Goal: Information Seeking & Learning: Learn about a topic

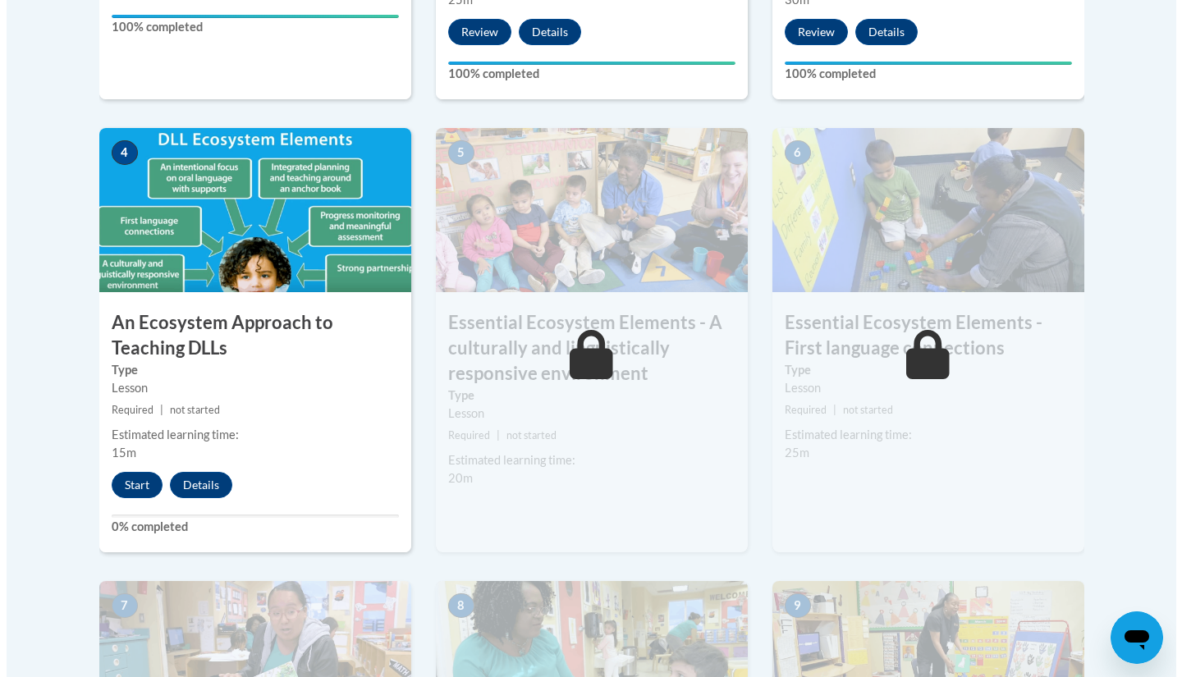
scroll to position [939, 0]
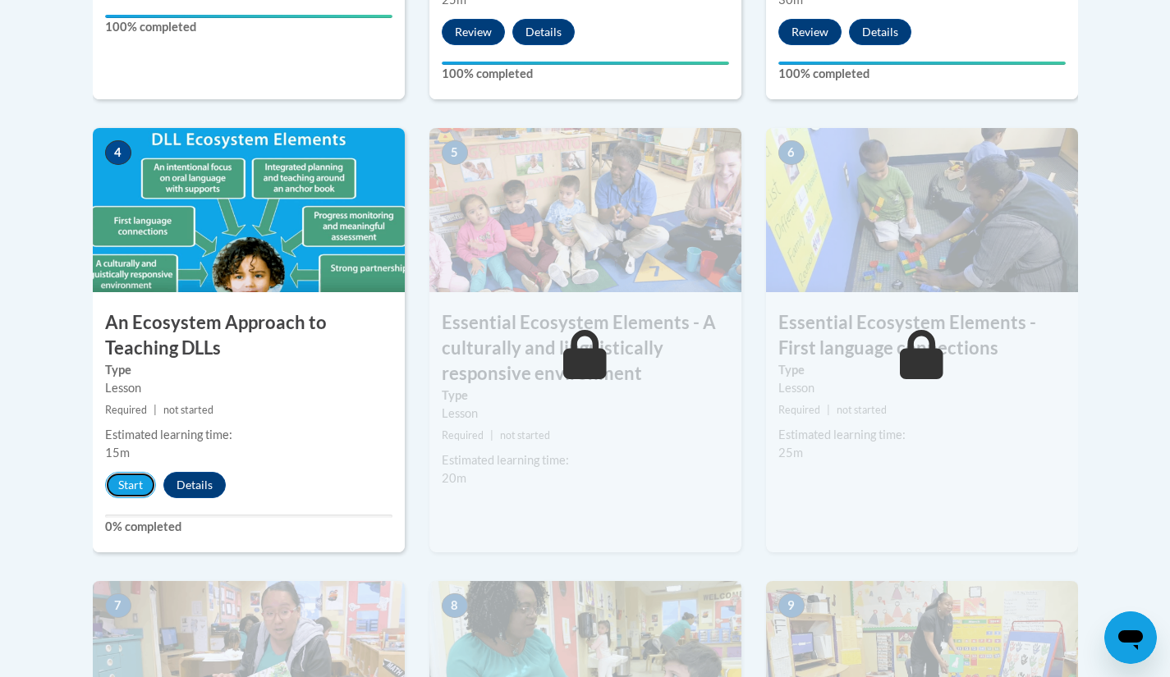
click at [131, 484] on button "Start" at bounding box center [130, 485] width 51 height 26
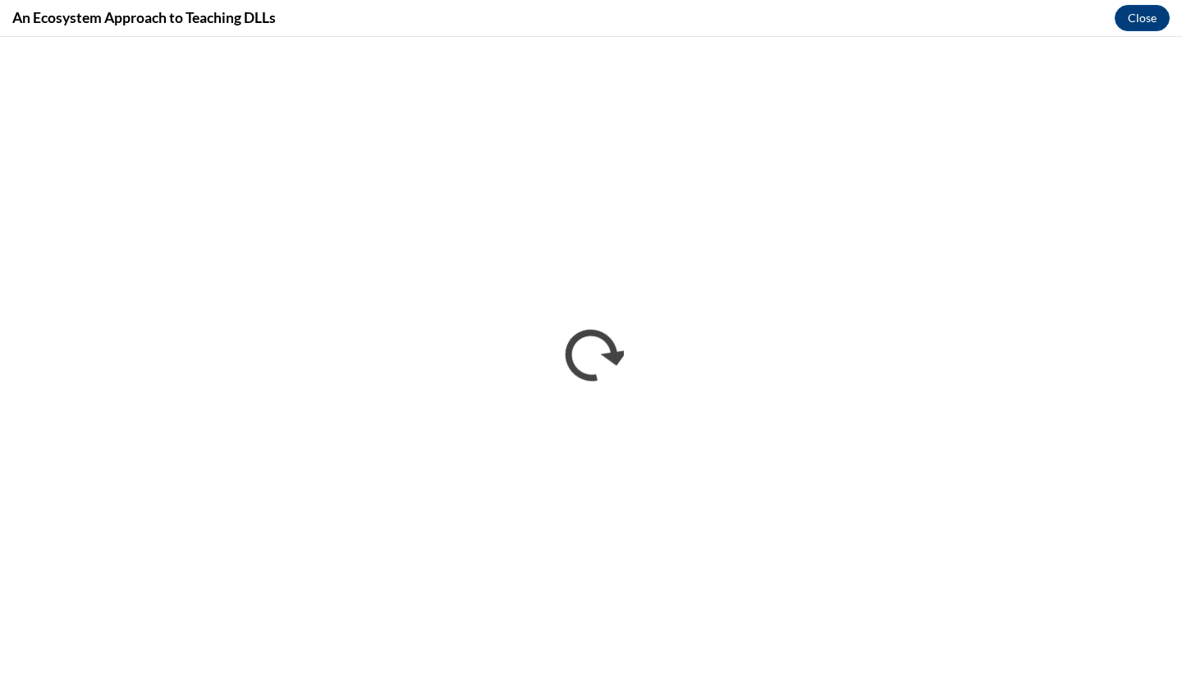
scroll to position [0, 0]
